Goal: Task Accomplishment & Management: Use online tool/utility

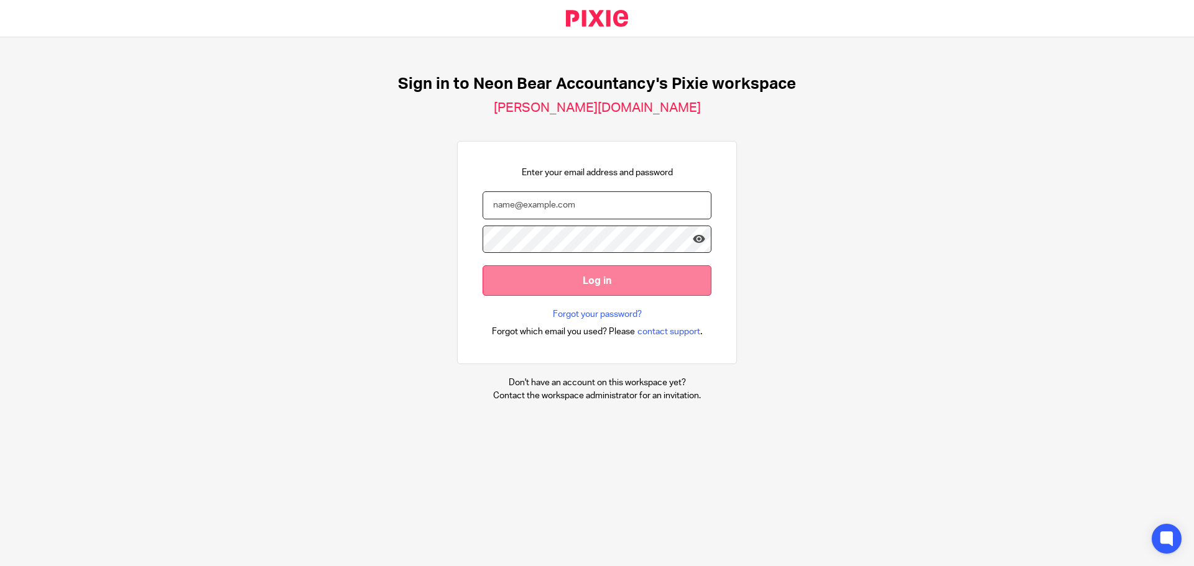
type input "meera@neon-bear.co.uk"
click at [586, 278] on input "Log in" at bounding box center [596, 280] width 229 height 30
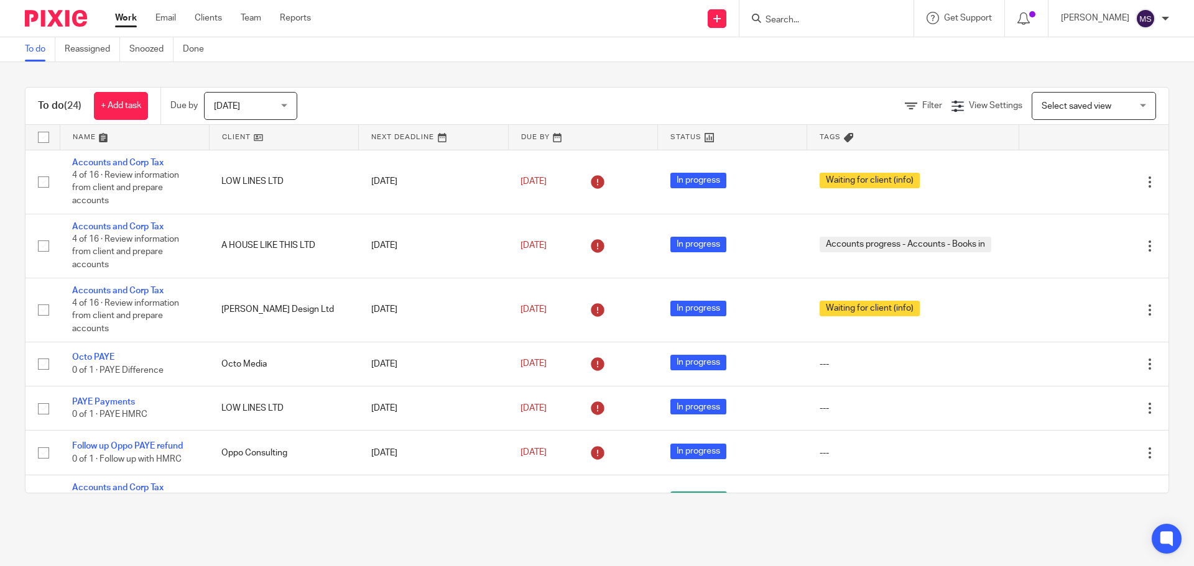
click at [267, 108] on span "[DATE]" at bounding box center [247, 106] width 66 height 26
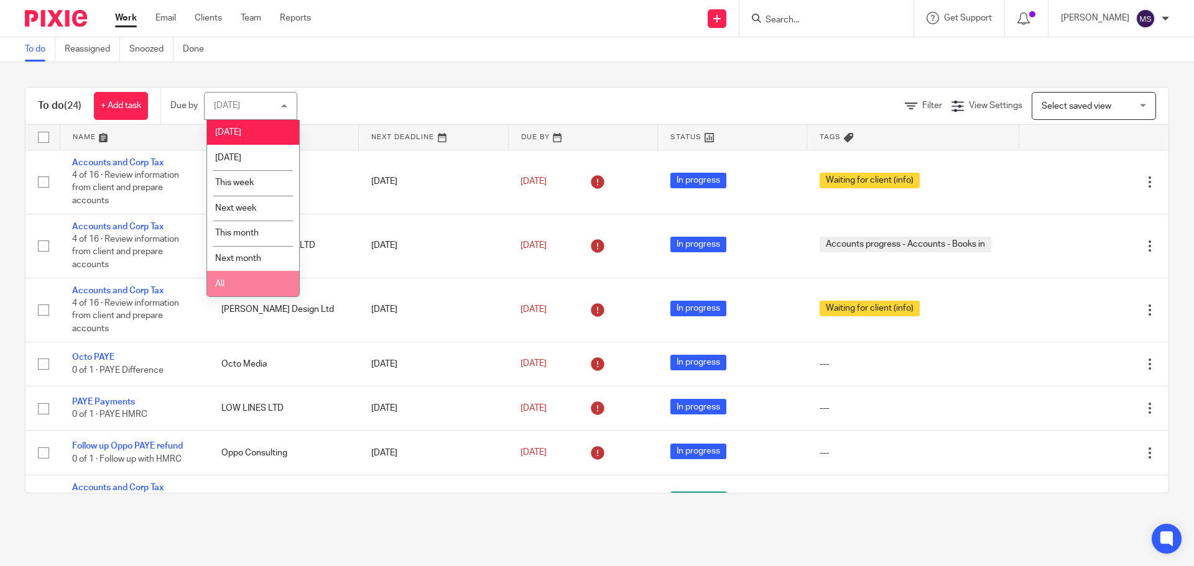
click at [248, 277] on li "All" at bounding box center [253, 283] width 92 height 25
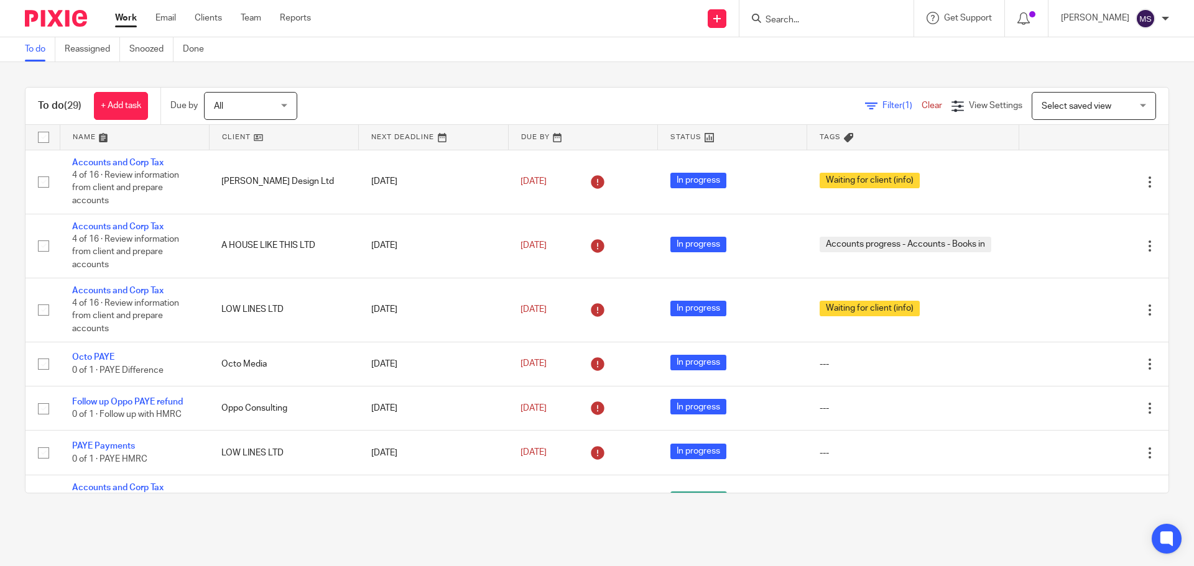
click at [86, 137] on link at bounding box center [134, 137] width 149 height 25
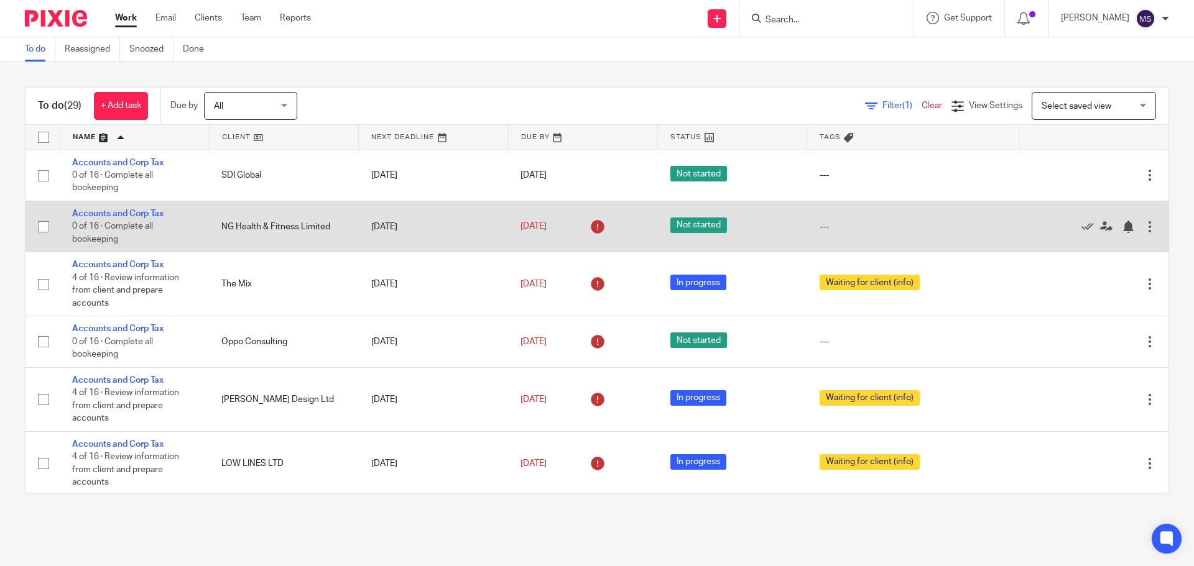
drag, startPoint x: 106, startPoint y: 212, endPoint x: 361, endPoint y: 234, distance: 255.9
click at [361, 234] on td "[DATE]" at bounding box center [433, 226] width 149 height 51
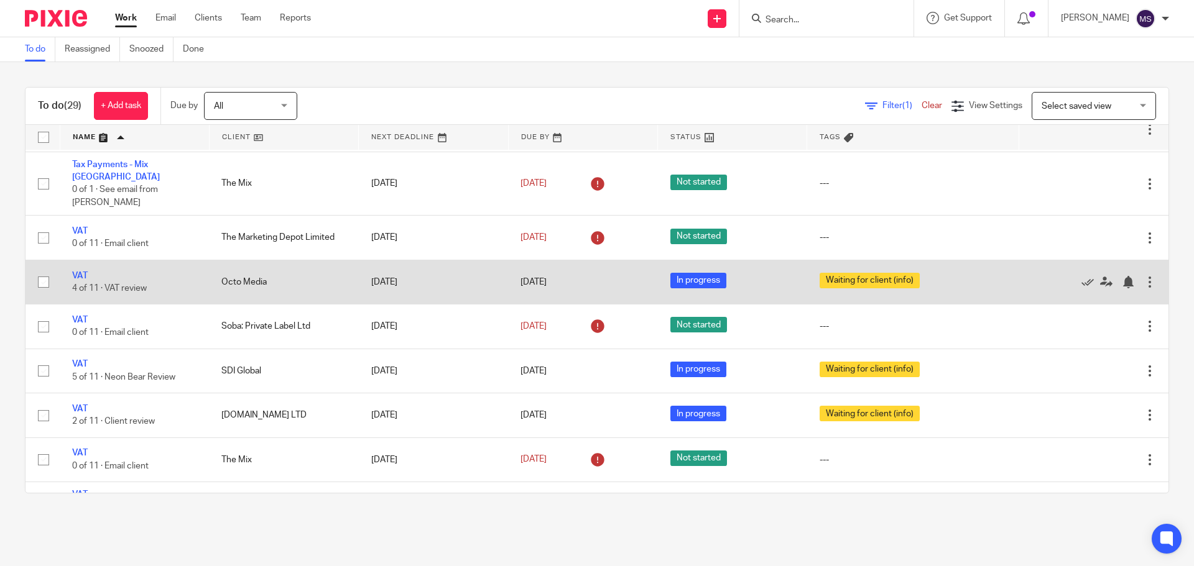
scroll to position [1201, 0]
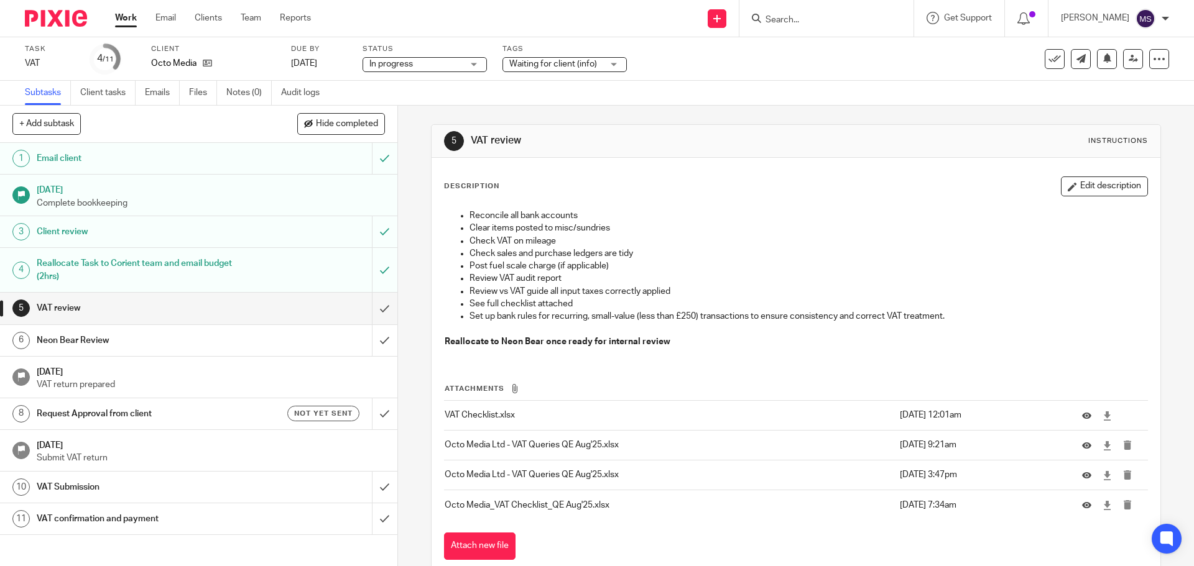
click at [587, 62] on span "Waiting for client (info)" at bounding box center [553, 64] width 88 height 9
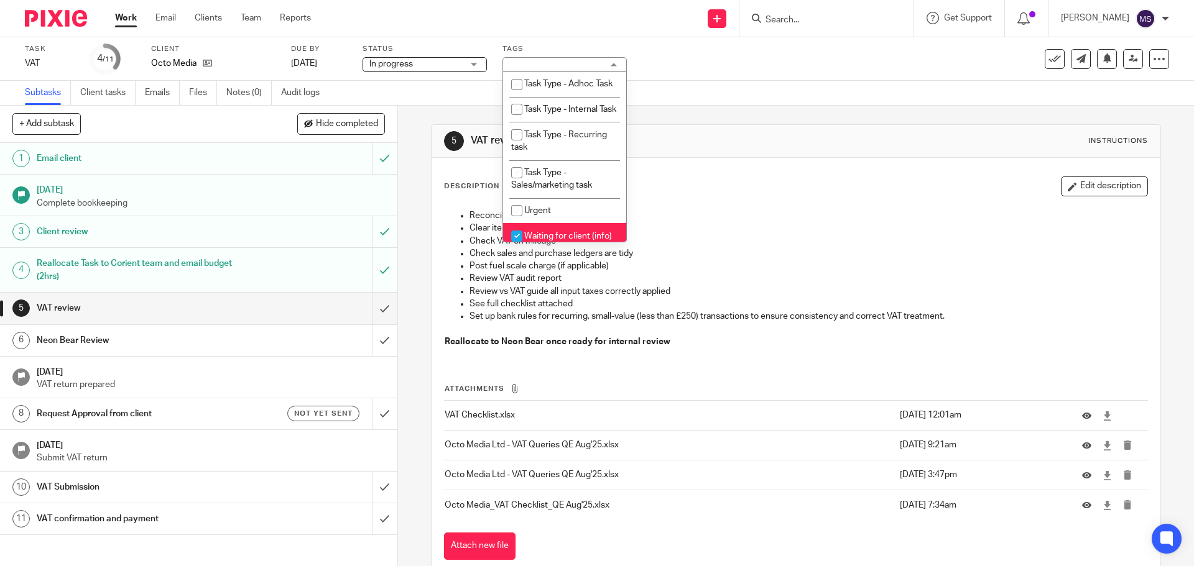
scroll to position [425, 0]
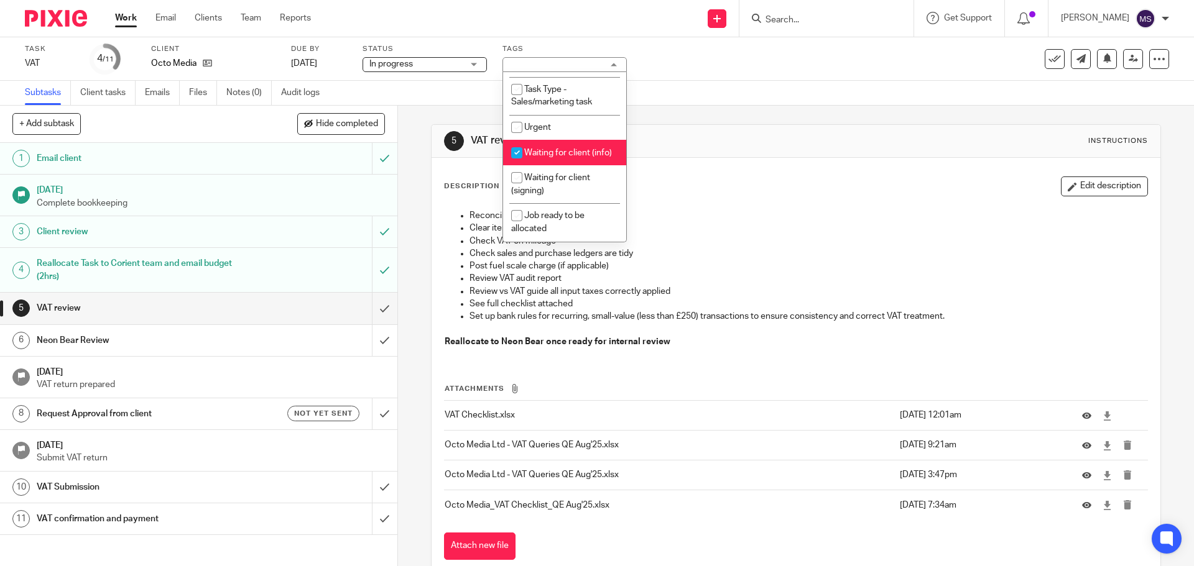
click at [517, 141] on input "checkbox" at bounding box center [517, 153] width 24 height 24
checkbox input "false"
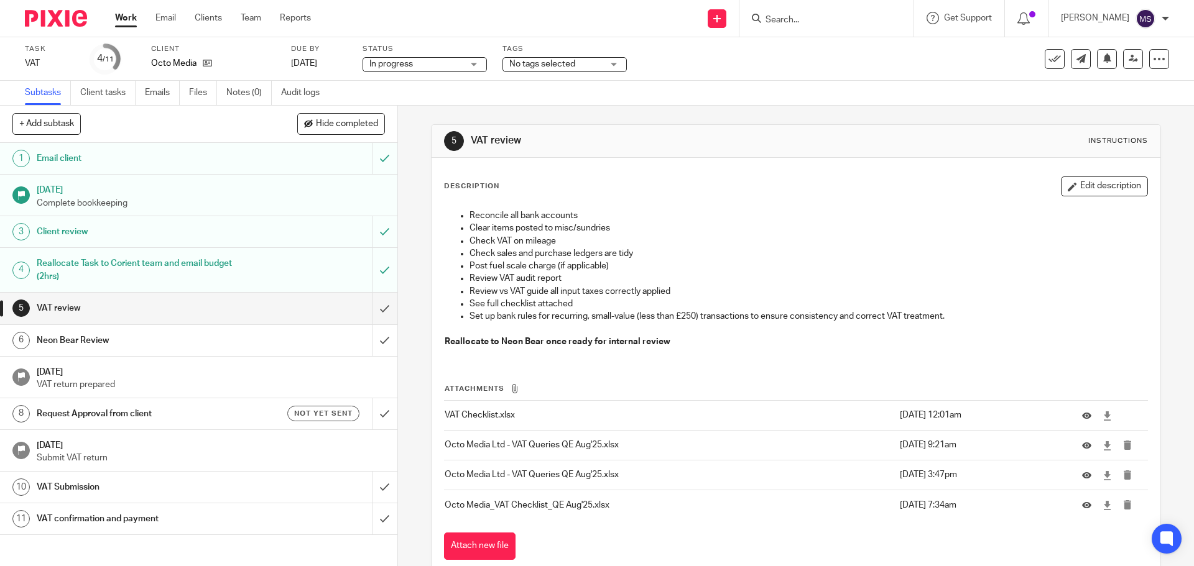
click at [678, 62] on div "Task VAT Save VAT 4 /11 Client Octo Media Due by 30 Sep 2025 Status In progress…" at bounding box center [501, 59] width 953 height 30
click at [593, 62] on span "No tags selected" at bounding box center [555, 64] width 93 height 13
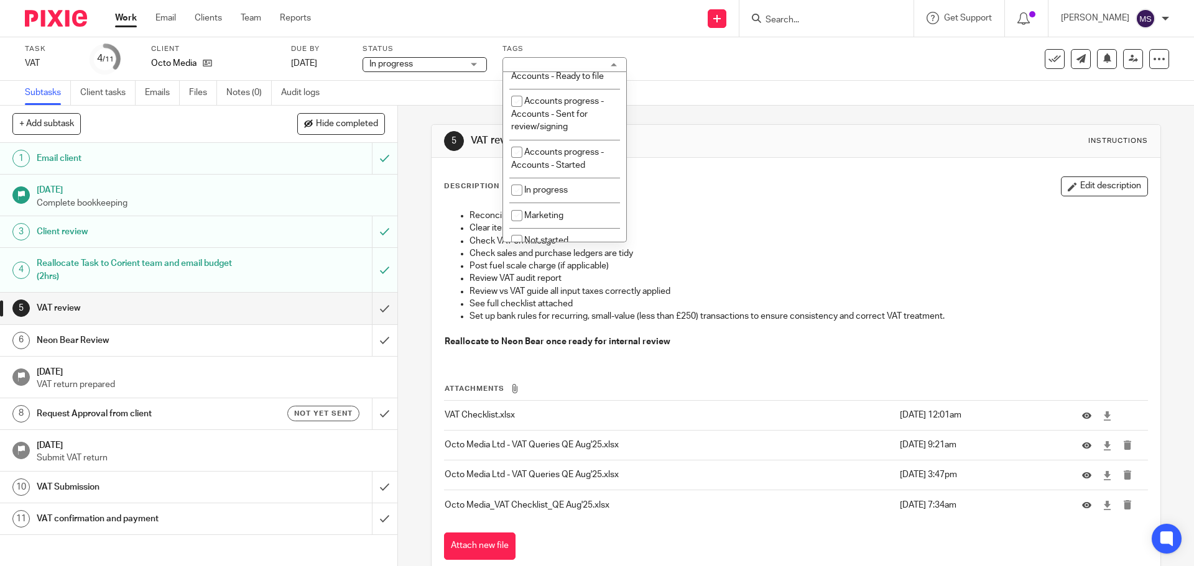
scroll to position [0, 0]
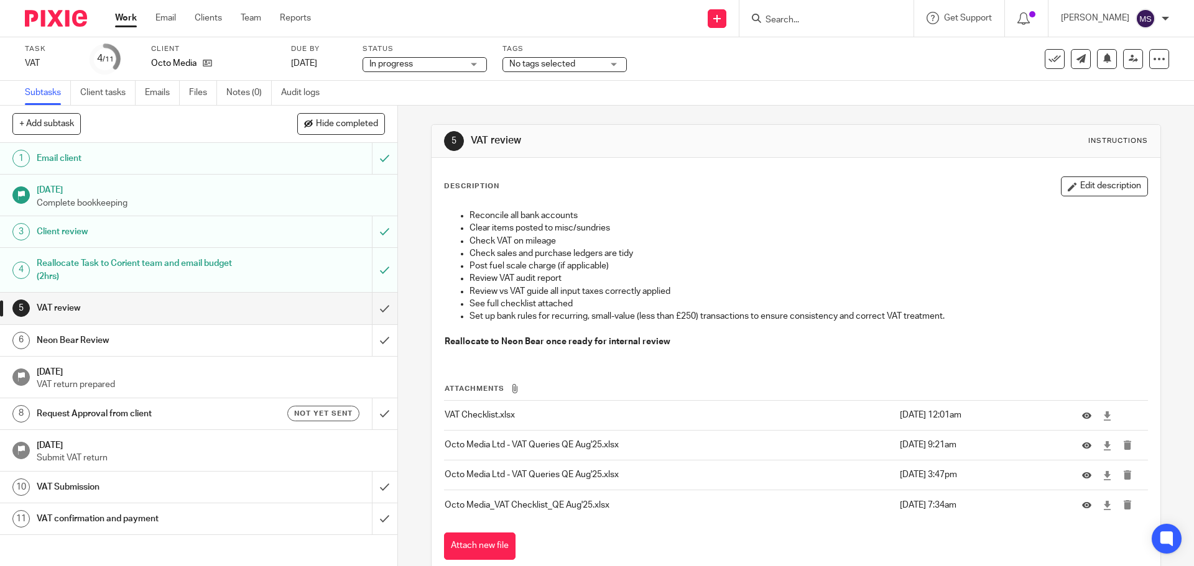
click at [676, 93] on div "Subtasks Client tasks Emails Files Notes (0) Audit logs" at bounding box center [597, 93] width 1194 height 25
click at [1153, 62] on icon at bounding box center [1159, 59] width 12 height 12
click at [1161, 18] on div "[PERSON_NAME]" at bounding box center [1115, 19] width 108 height 20
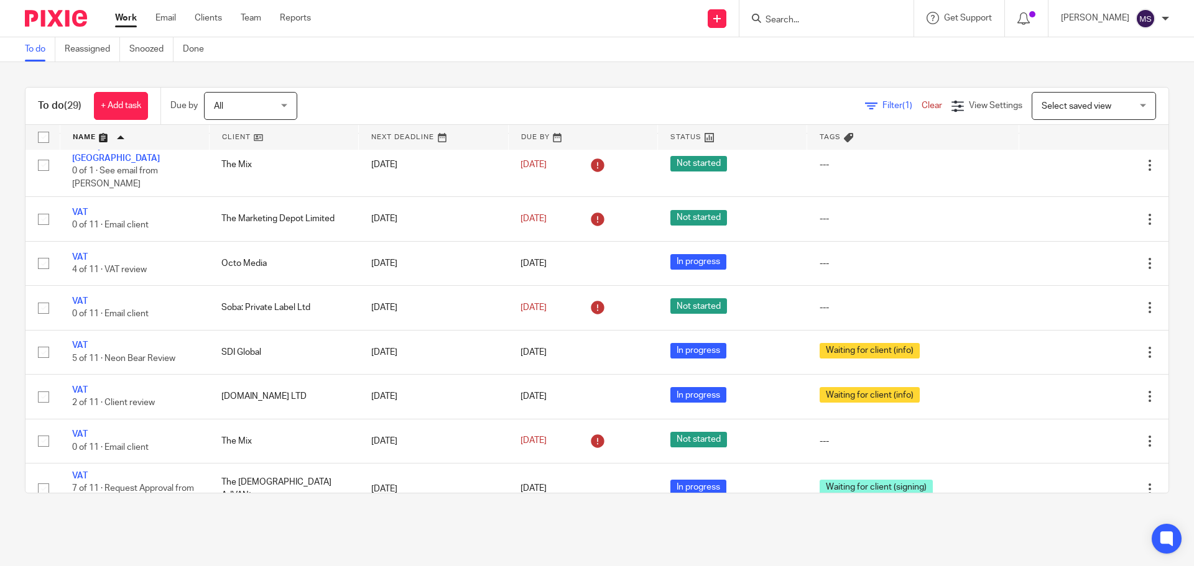
scroll to position [1201, 0]
